Goal: Task Accomplishment & Management: Use online tool/utility

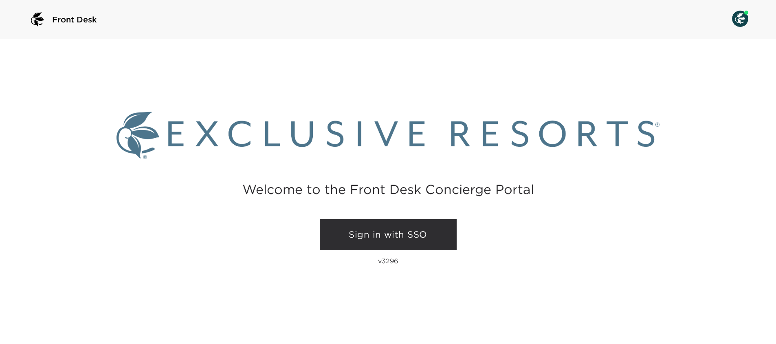
click at [395, 237] on link "Sign in with SSO" at bounding box center [388, 234] width 137 height 31
